Goal: Information Seeking & Learning: Learn about a topic

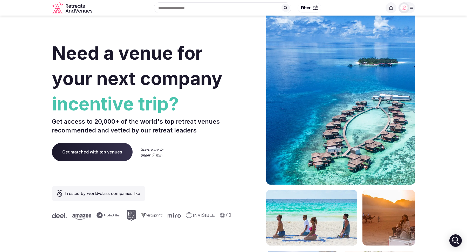
click at [309, 3] on div "Recent searches [US_STATE] [GEOGRAPHIC_DATA], [GEOGRAPHIC_DATA] [GEOGRAPHIC_DAT…" at bounding box center [238, 8] width 288 height 22
click at [309, 5] on span "Filter" at bounding box center [306, 7] width 10 height 5
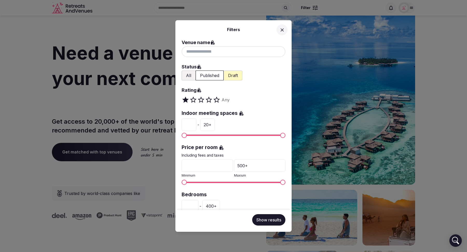
click at [217, 51] on div at bounding box center [234, 51] width 104 height 11
click at [150, 32] on div "Filters Venue name Status All Published Draft Rating Any Indoor meeting spaces …" at bounding box center [233, 126] width 467 height 252
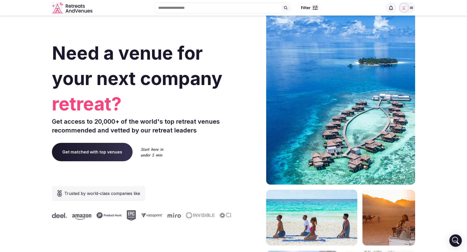
click at [184, 8] on div "Recent searches [US_STATE] [GEOGRAPHIC_DATA], [GEOGRAPHIC_DATA] [GEOGRAPHIC_DAT…" at bounding box center [238, 8] width 288 height 22
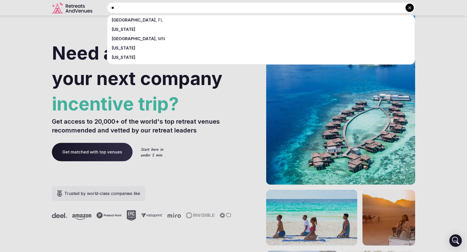
type input "**"
click at [165, 20] on div "[GEOGRAPHIC_DATA] , [GEOGRAPHIC_DATA]" at bounding box center [260, 19] width 307 height 9
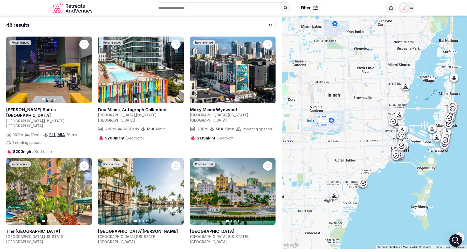
click at [309, 9] on span "Filter" at bounding box center [306, 7] width 10 height 5
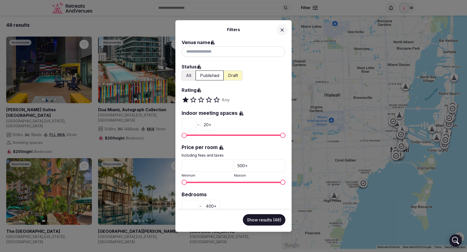
click at [190, 76] on button "All" at bounding box center [189, 76] width 14 height 10
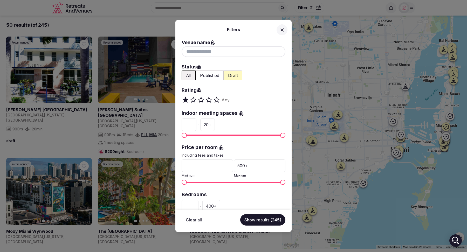
click at [37, 10] on div "Filters Venue name Status All Published Draft Rating Any Indoor meeting spaces …" at bounding box center [233, 126] width 467 height 252
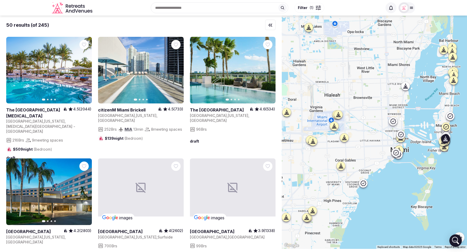
scroll to position [474, 0]
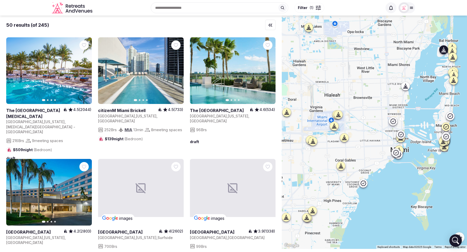
click at [269, 69] on icon "button" at bounding box center [268, 71] width 4 height 4
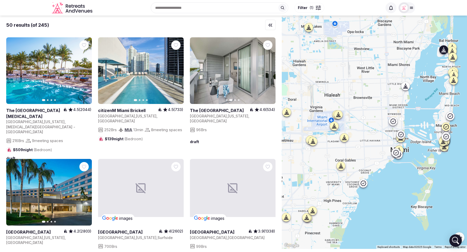
click at [269, 69] on icon "button" at bounding box center [268, 71] width 4 height 4
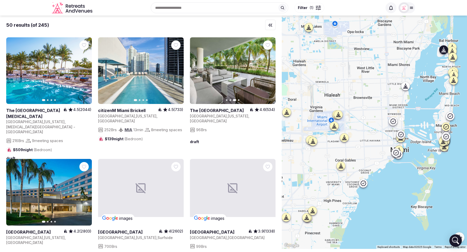
click at [269, 69] on icon "button" at bounding box center [268, 71] width 4 height 4
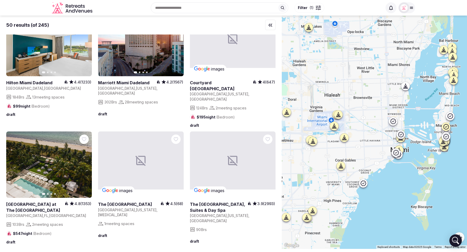
scroll to position [738, 0]
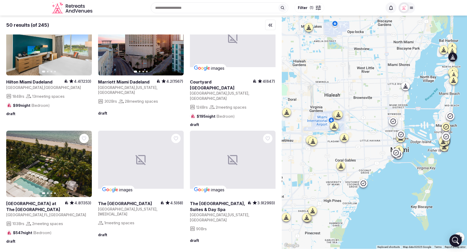
click at [85, 162] on icon "button" at bounding box center [84, 164] width 4 height 4
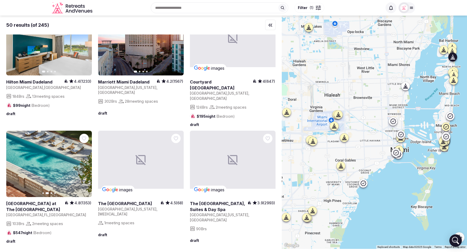
click at [85, 162] on icon "button" at bounding box center [84, 164] width 4 height 4
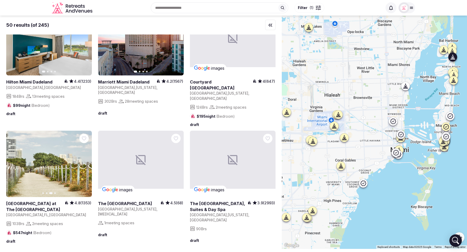
click at [85, 162] on icon "button" at bounding box center [84, 164] width 4 height 4
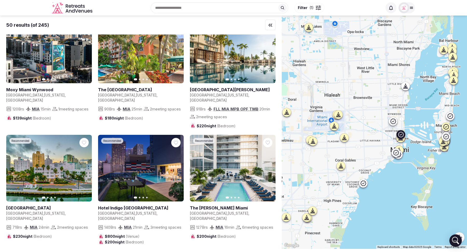
scroll to position [142, 0]
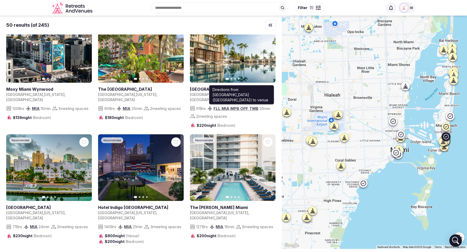
click at [221, 106] on link "MIA" at bounding box center [225, 108] width 8 height 5
click at [240, 106] on link "OPF" at bounding box center [244, 108] width 8 height 5
click at [249, 106] on link "TMB" at bounding box center [253, 108] width 9 height 5
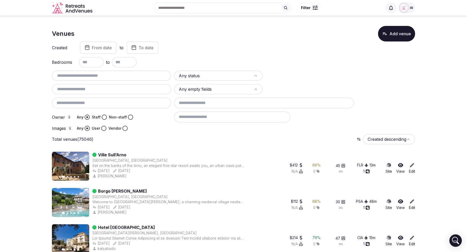
click at [311, 11] on button "Filter" at bounding box center [309, 8] width 24 height 10
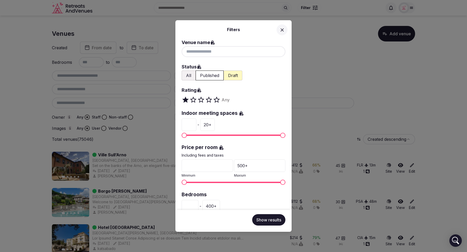
click at [330, 58] on div "Filters Venue name Status All Published Draft Rating Any Indoor meeting spaces …" at bounding box center [233, 126] width 467 height 252
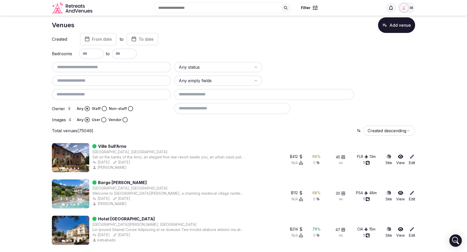
scroll to position [11, 0]
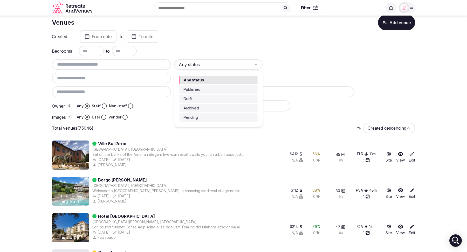
click at [234, 63] on html "Recent searches California Tuscany, Italy Barcelona, Spain Italy Portugal Searc…" at bounding box center [233, 115] width 467 height 252
click at [304, 52] on html "Recent searches California Tuscany, Italy Barcelona, Spain Italy Portugal Searc…" at bounding box center [233, 115] width 467 height 252
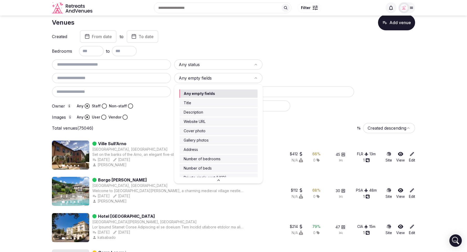
click at [251, 80] on html "Recent searches California Tuscany, Italy Barcelona, Spain Italy Portugal Searc…" at bounding box center [233, 115] width 467 height 252
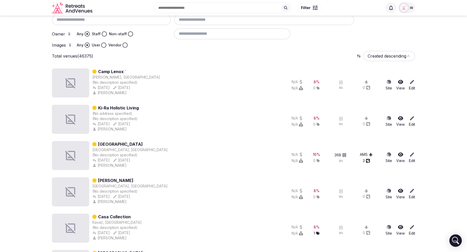
scroll to position [0, 0]
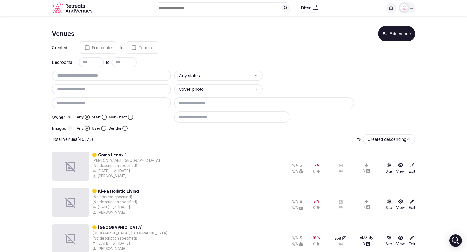
click at [103, 117] on button "Staff" at bounding box center [104, 117] width 5 height 5
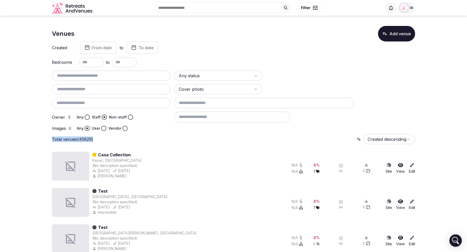
drag, startPoint x: 100, startPoint y: 139, endPoint x: 51, endPoint y: 138, distance: 49.0
copy p "Total venues (45829)"
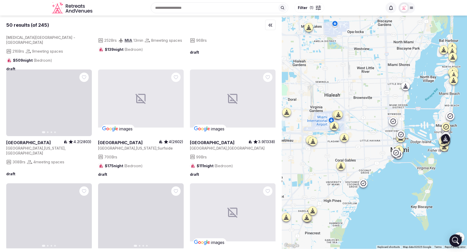
scroll to position [565, 0]
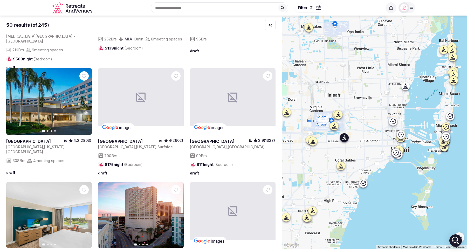
click at [83, 100] on button "Next slide" at bounding box center [84, 101] width 8 height 8
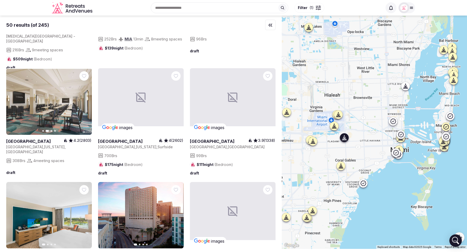
click at [83, 100] on button "Next slide" at bounding box center [84, 101] width 8 height 8
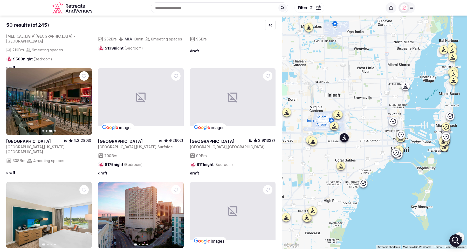
click at [83, 100] on button "Next slide" at bounding box center [84, 101] width 8 height 8
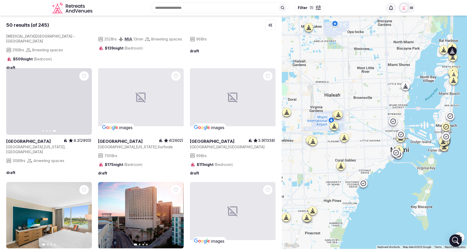
scroll to position [0, 0]
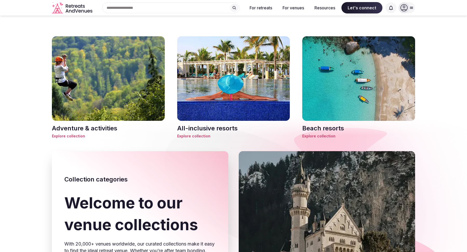
click at [320, 128] on h3 "Beach resorts" at bounding box center [358, 128] width 113 height 9
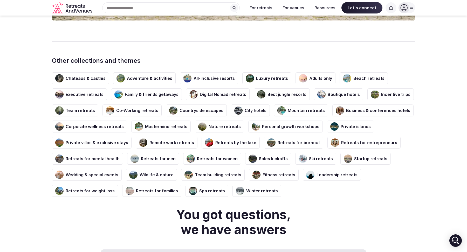
scroll to position [876, 0]
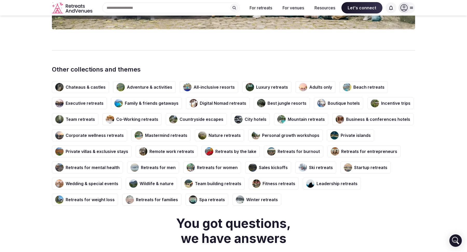
click at [382, 100] on h3 "Incentive trips" at bounding box center [395, 103] width 29 height 6
